Goal: Information Seeking & Learning: Learn about a topic

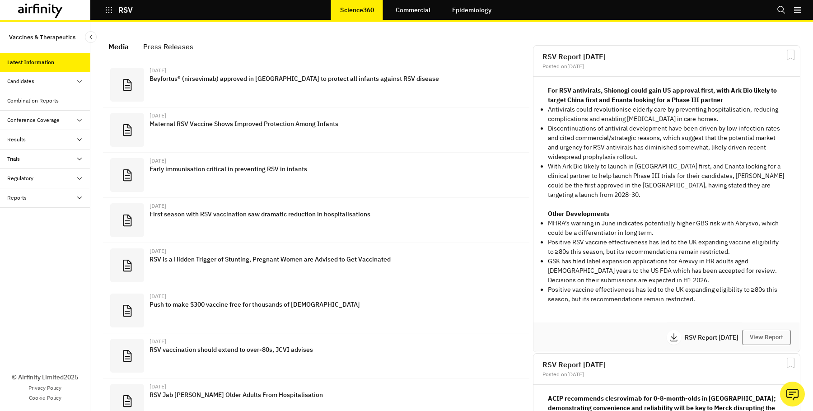
scroll to position [567, 271]
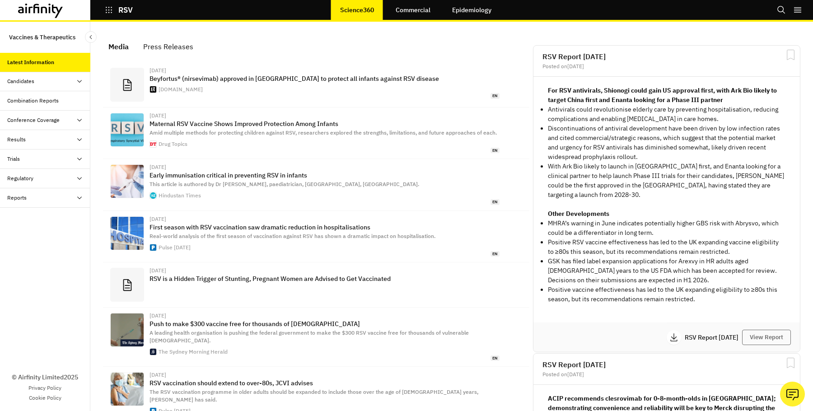
click at [112, 10] on icon "button" at bounding box center [109, 10] width 6 height 6
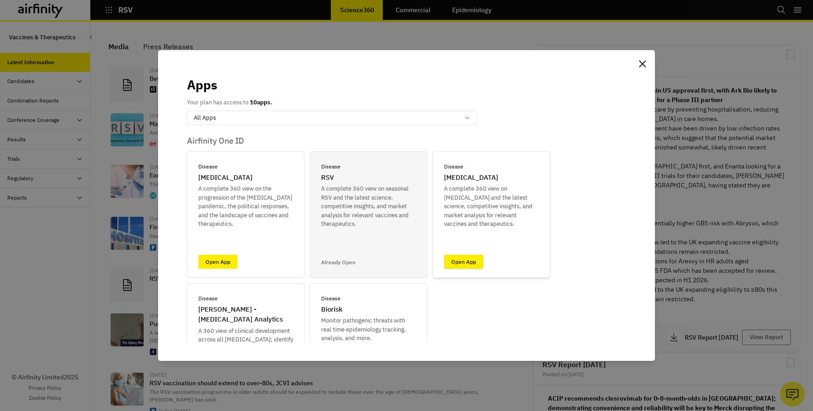
click at [457, 258] on link "Open App" at bounding box center [463, 262] width 39 height 14
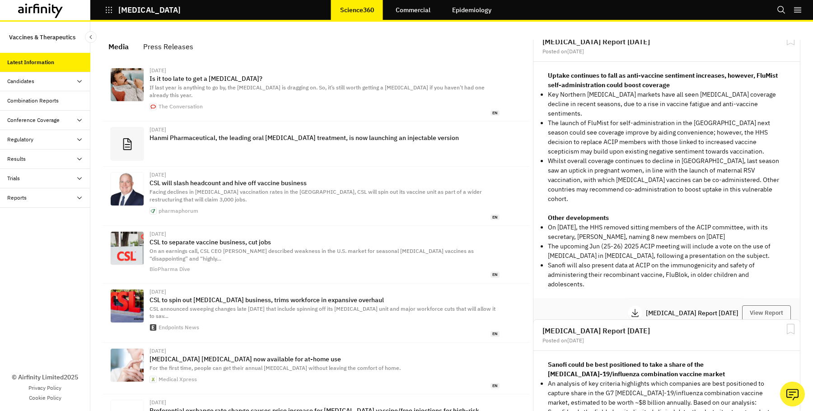
scroll to position [317, 0]
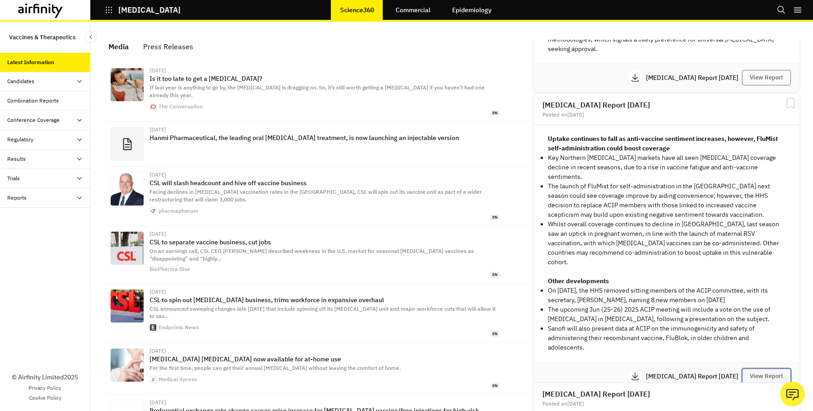
click at [775, 369] on button "View Report" at bounding box center [766, 376] width 49 height 15
